Goal: Browse casually: Explore the website without a specific task or goal

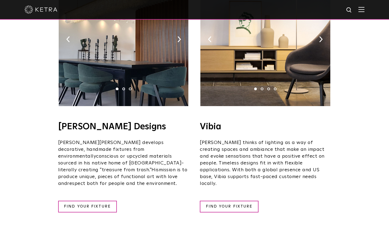
scroll to position [902, 0]
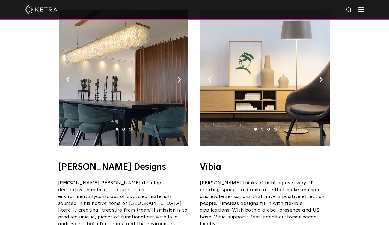
click at [308, 63] on img at bounding box center [266, 78] width 130 height 137
click at [321, 77] on img at bounding box center [321, 80] width 4 height 6
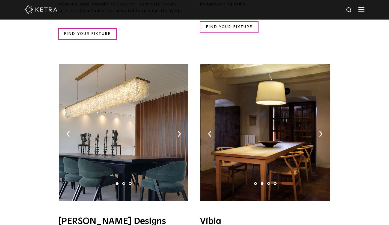
scroll to position [820, 0]
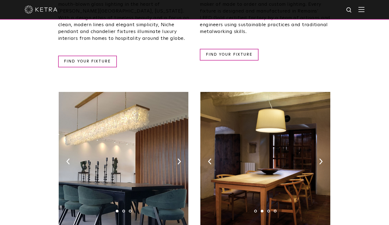
click at [321, 133] on img at bounding box center [266, 160] width 130 height 137
click at [321, 159] on img at bounding box center [321, 162] width 4 height 6
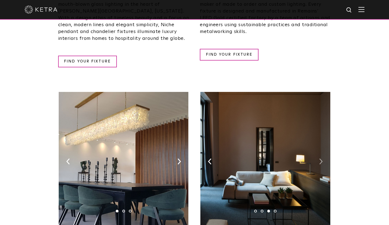
click at [320, 159] on img at bounding box center [321, 162] width 4 height 6
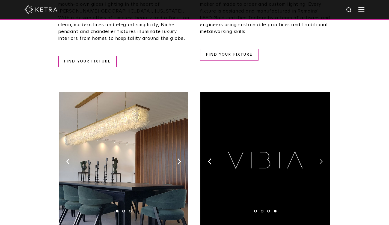
click at [320, 159] on img at bounding box center [321, 162] width 4 height 6
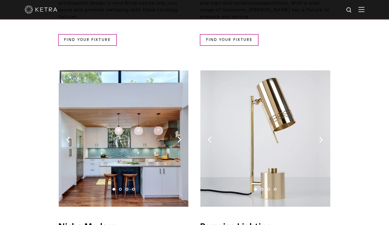
scroll to position [629, 0]
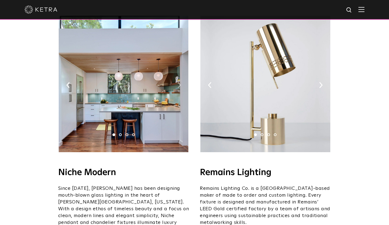
click at [179, 82] on img at bounding box center [180, 85] width 4 height 6
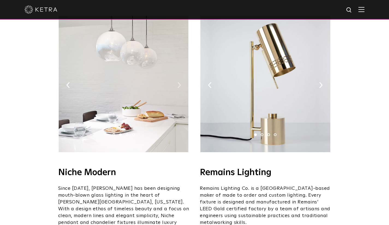
click at [181, 82] on img at bounding box center [180, 85] width 4 height 6
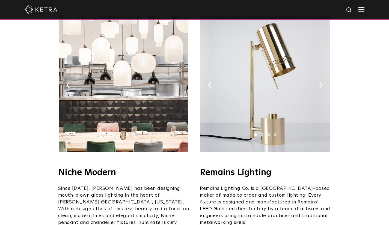
click at [181, 82] on img at bounding box center [180, 85] width 4 height 6
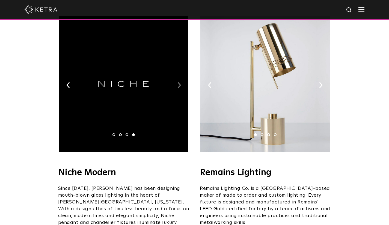
click at [181, 82] on img at bounding box center [180, 85] width 4 height 6
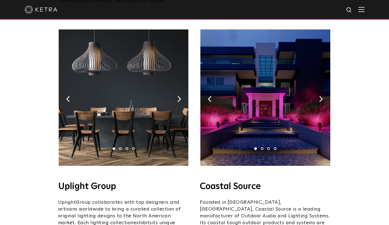
scroll to position [82, 0]
